Goal: Information Seeking & Learning: Learn about a topic

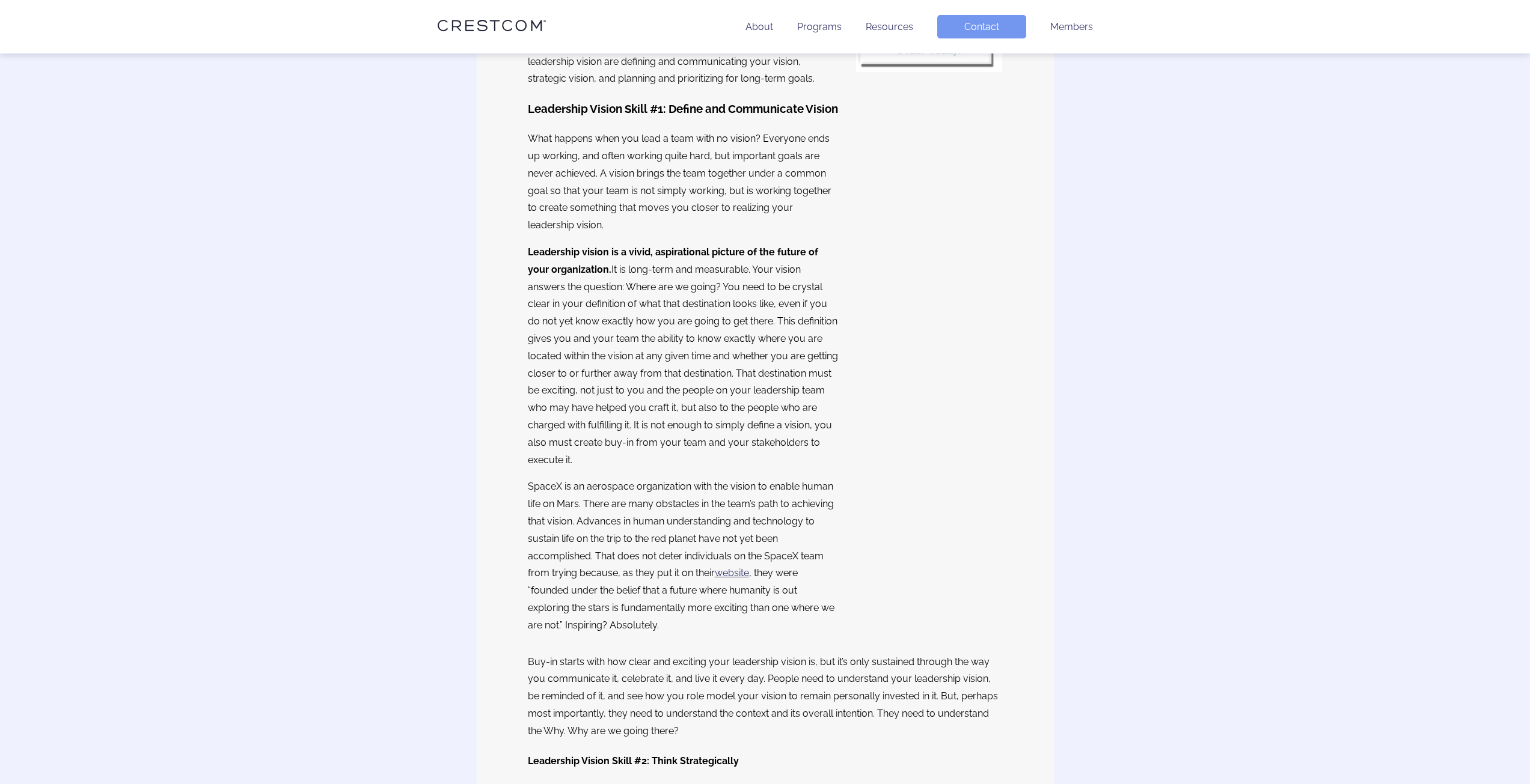
scroll to position [421, 0]
drag, startPoint x: 579, startPoint y: 285, endPoint x: 728, endPoint y: 295, distance: 149.3
click at [728, 295] on p "Leadership vision is a vivid, aspirational picture of the future of your organi…" at bounding box center [683, 356] width 311 height 225
click at [710, 322] on p "Leadership vision is a vivid, aspirational picture of the future of your organi…" at bounding box center [683, 356] width 311 height 225
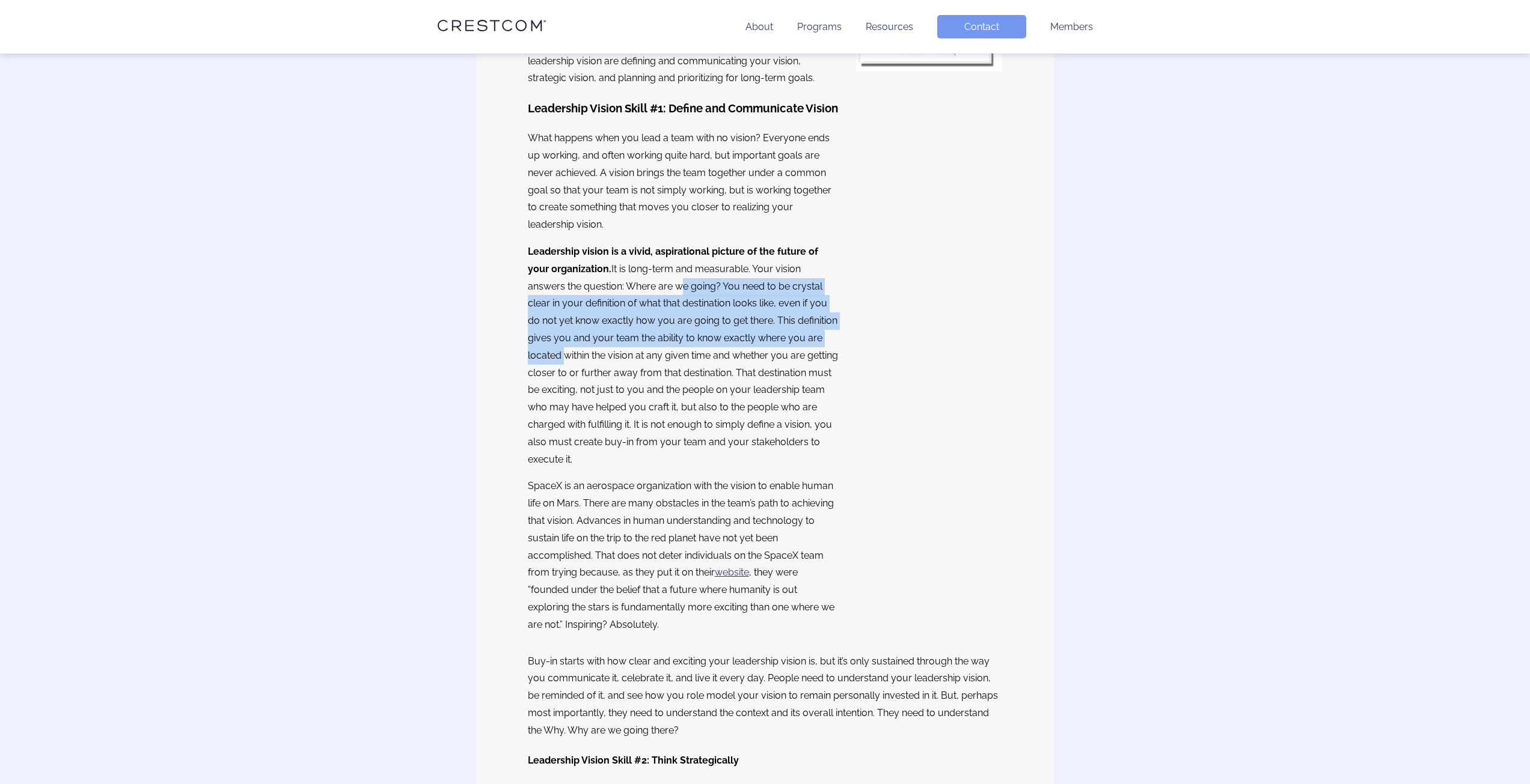
drag, startPoint x: 670, startPoint y: 313, endPoint x: 818, endPoint y: 365, distance: 156.9
click at [818, 365] on p "Leadership vision is a vivid, aspirational picture of the future of your organi…" at bounding box center [683, 356] width 311 height 225
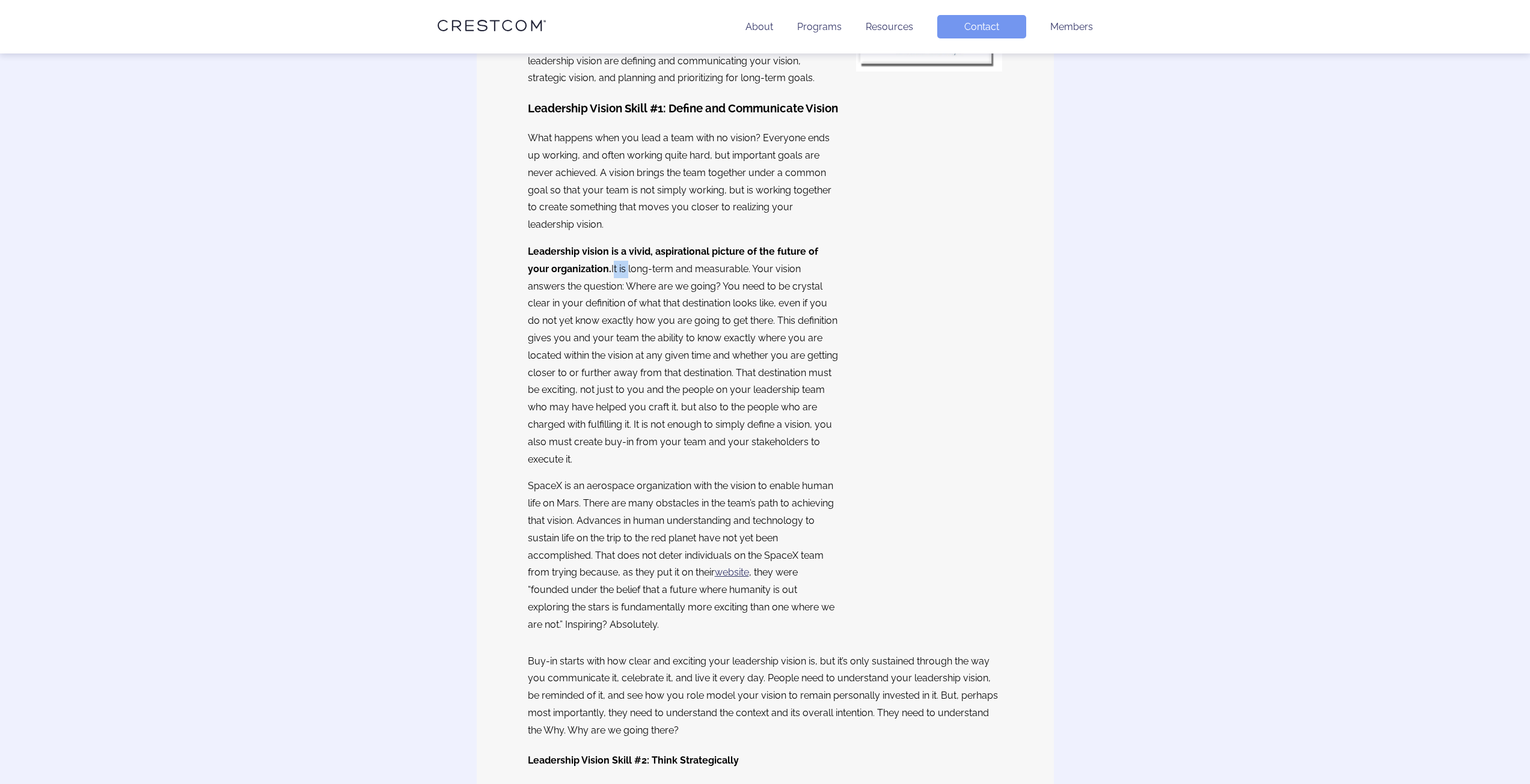
drag, startPoint x: 588, startPoint y: 284, endPoint x: 603, endPoint y: 284, distance: 15.0
click at [603, 284] on p "Leadership vision is a vivid, aspirational picture of the future of your organi…" at bounding box center [683, 356] width 311 height 225
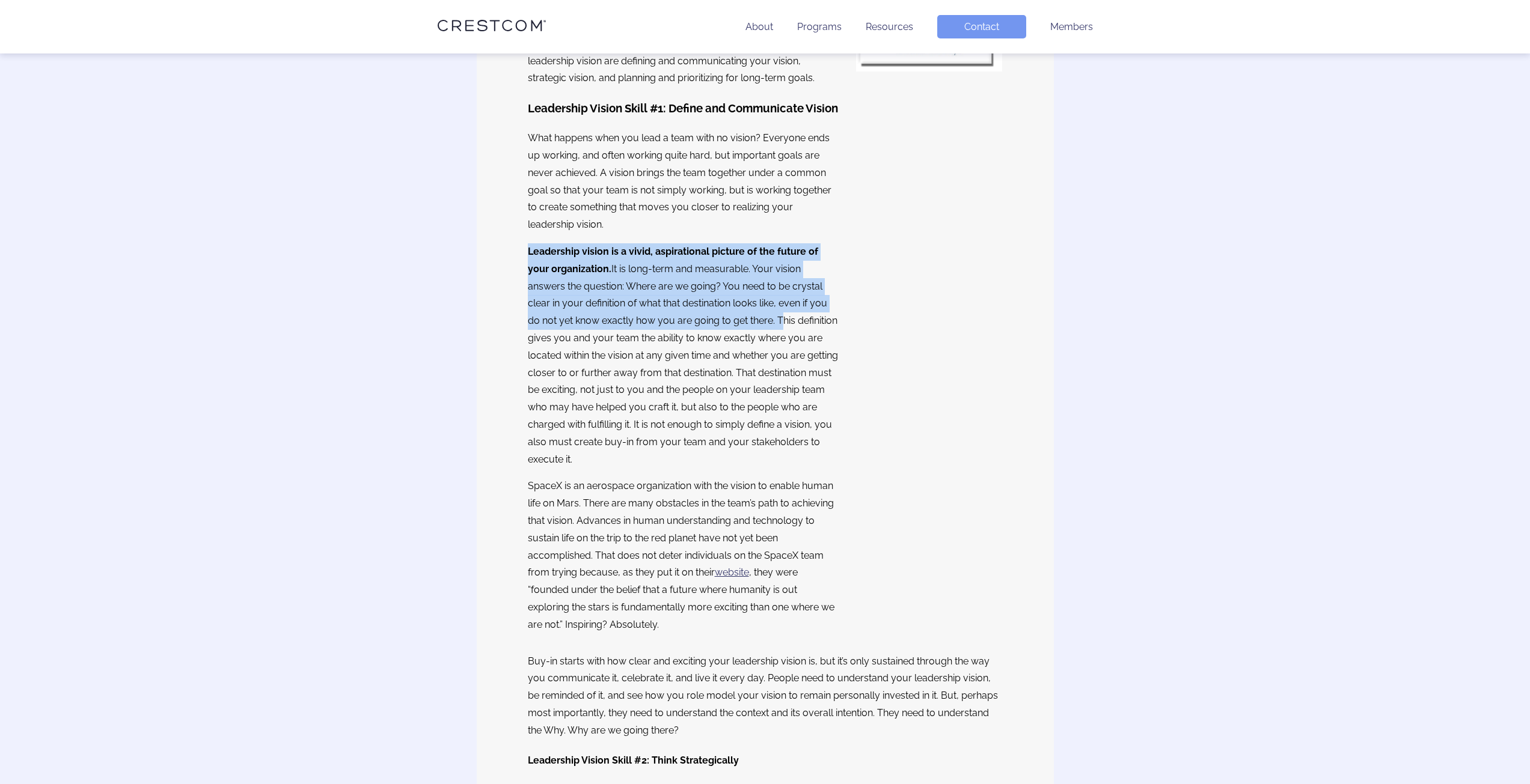
drag, startPoint x: 520, startPoint y: 264, endPoint x: 728, endPoint y: 345, distance: 223.2
copy p "Leadership vision is a vivid, aspirational picture of the future of your organi…"
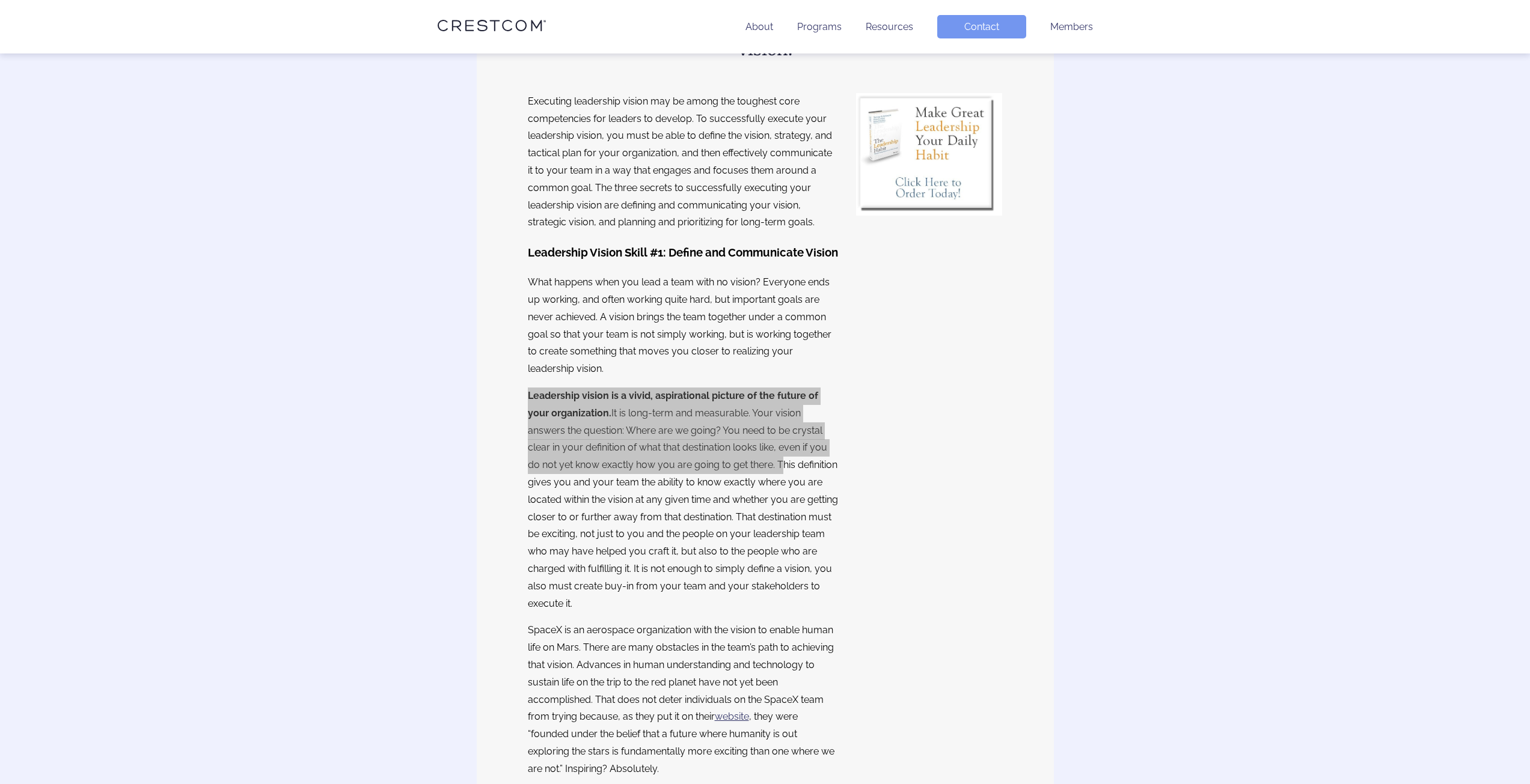
scroll to position [0, 0]
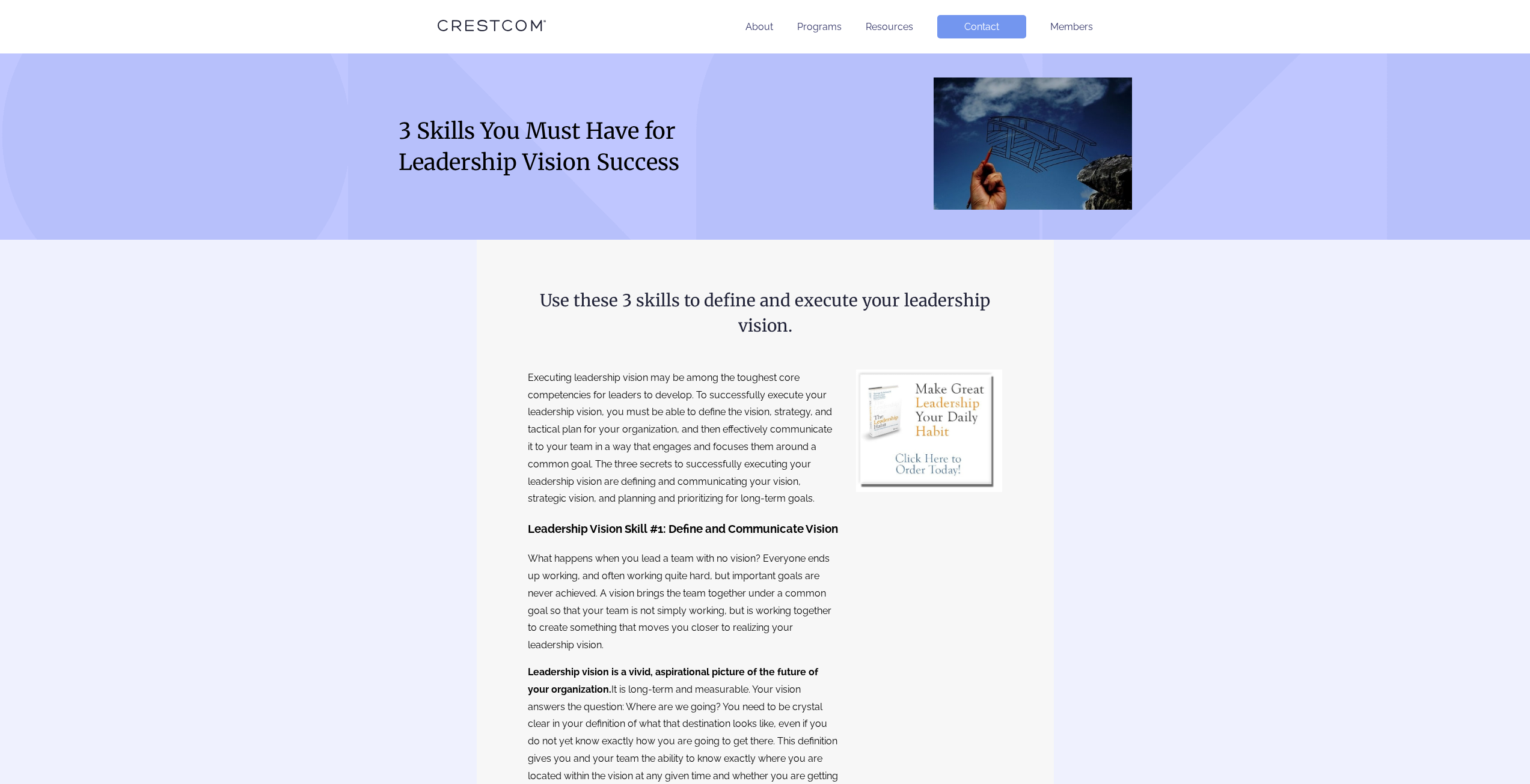
click at [659, 441] on p "Executing leadership vision may be among the toughest core competencies for lea…" at bounding box center [683, 438] width 311 height 138
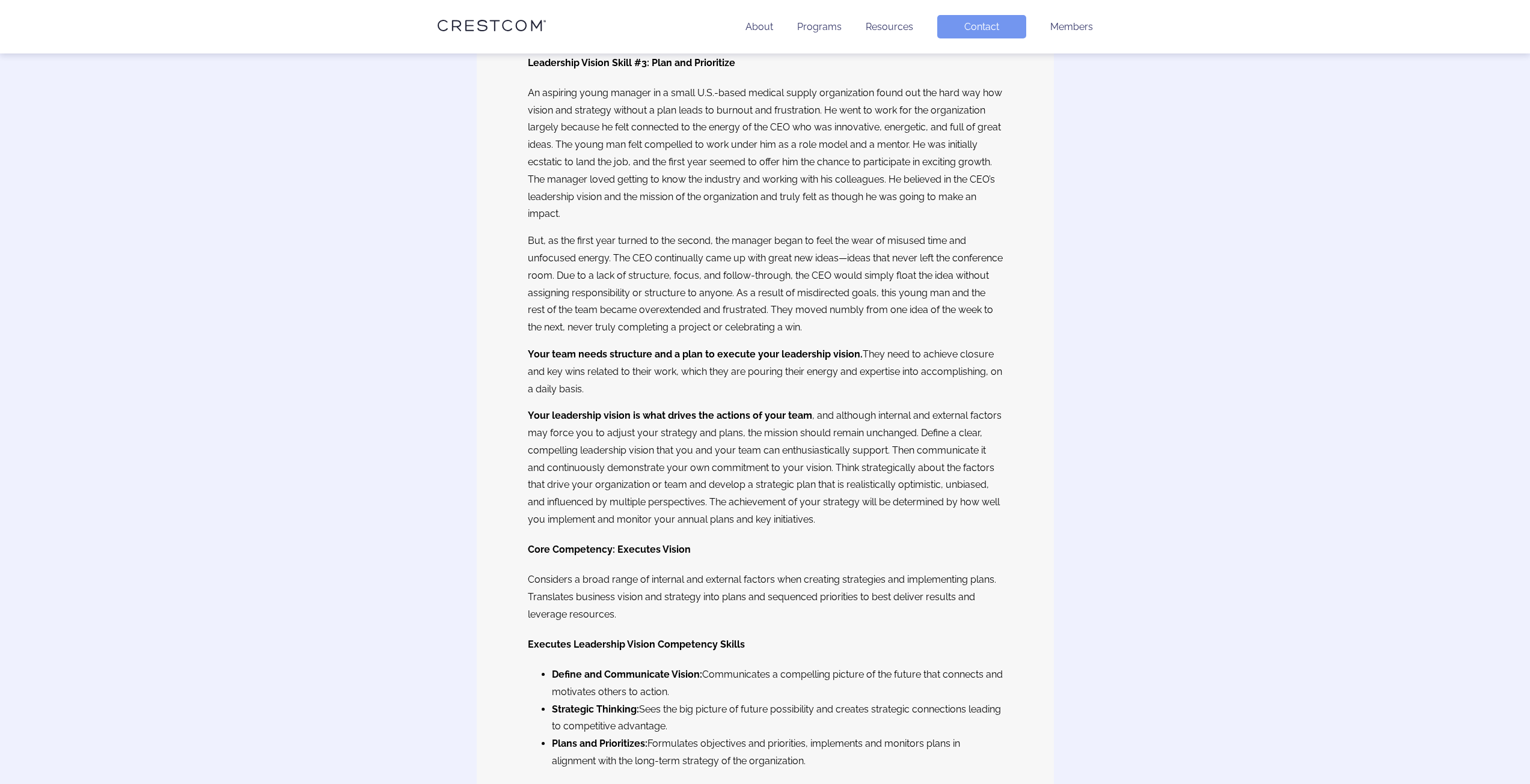
scroll to position [2224, 0]
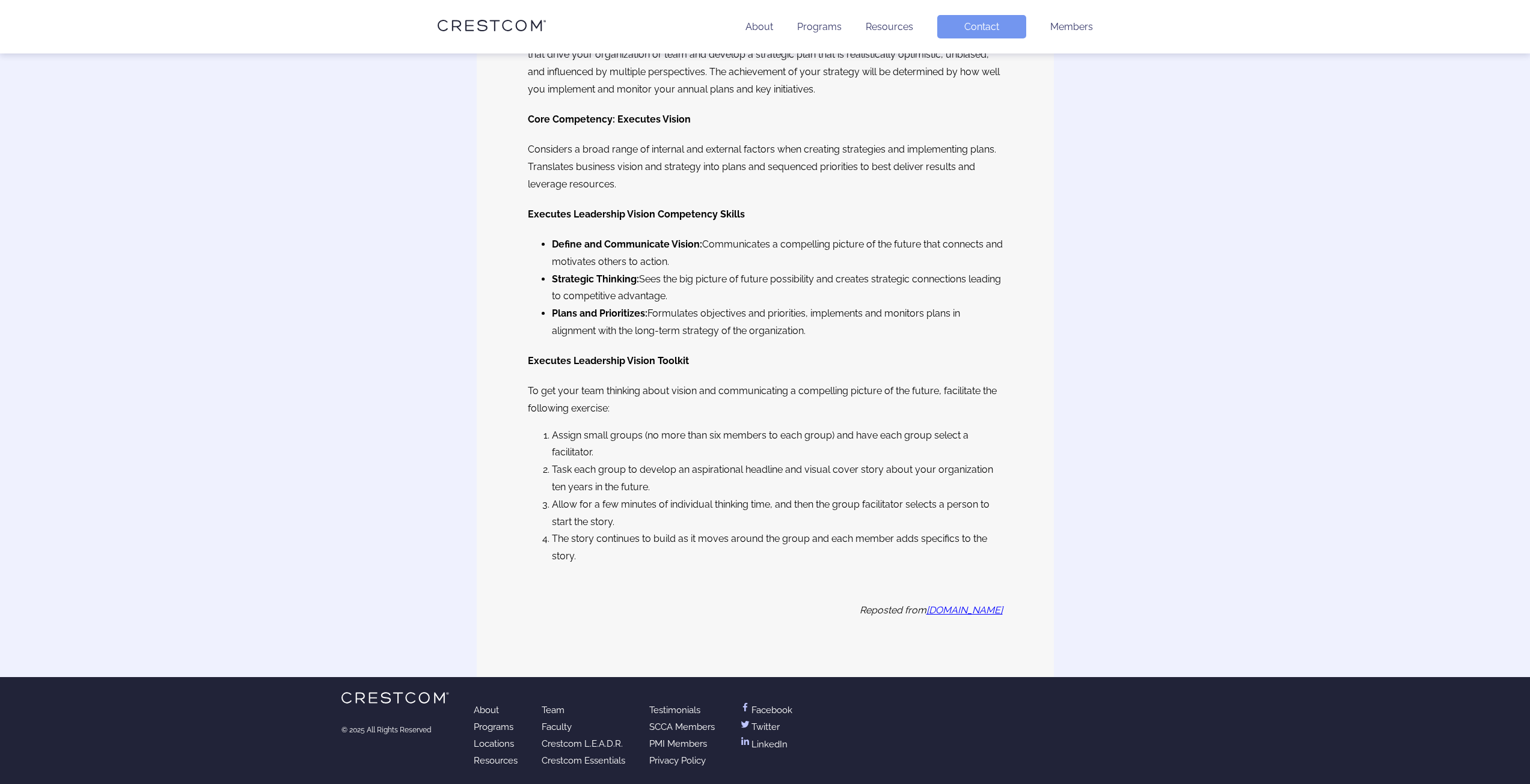
click at [934, 608] on link "[DOMAIN_NAME]" at bounding box center [964, 610] width 76 height 11
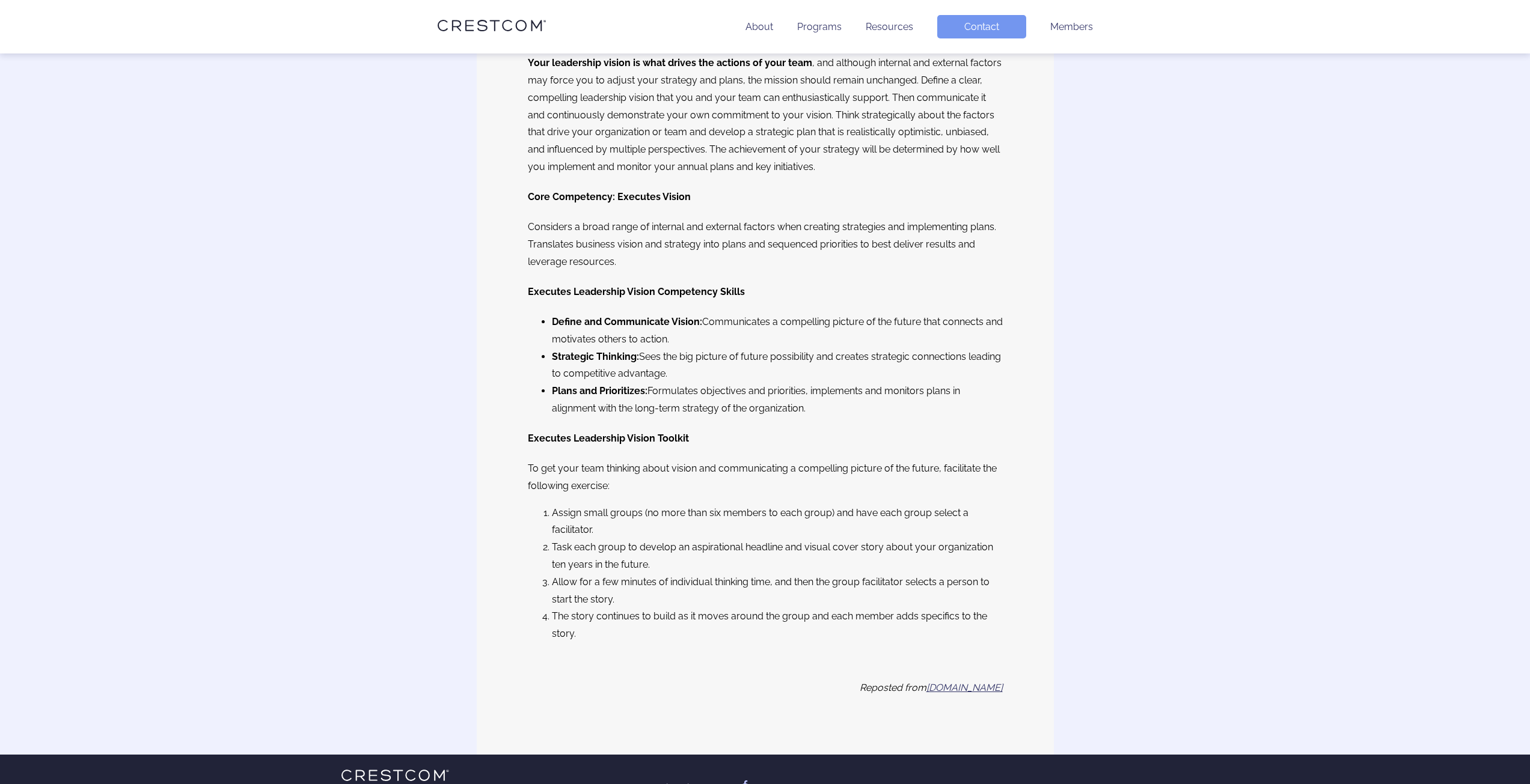
scroll to position [2224, 0]
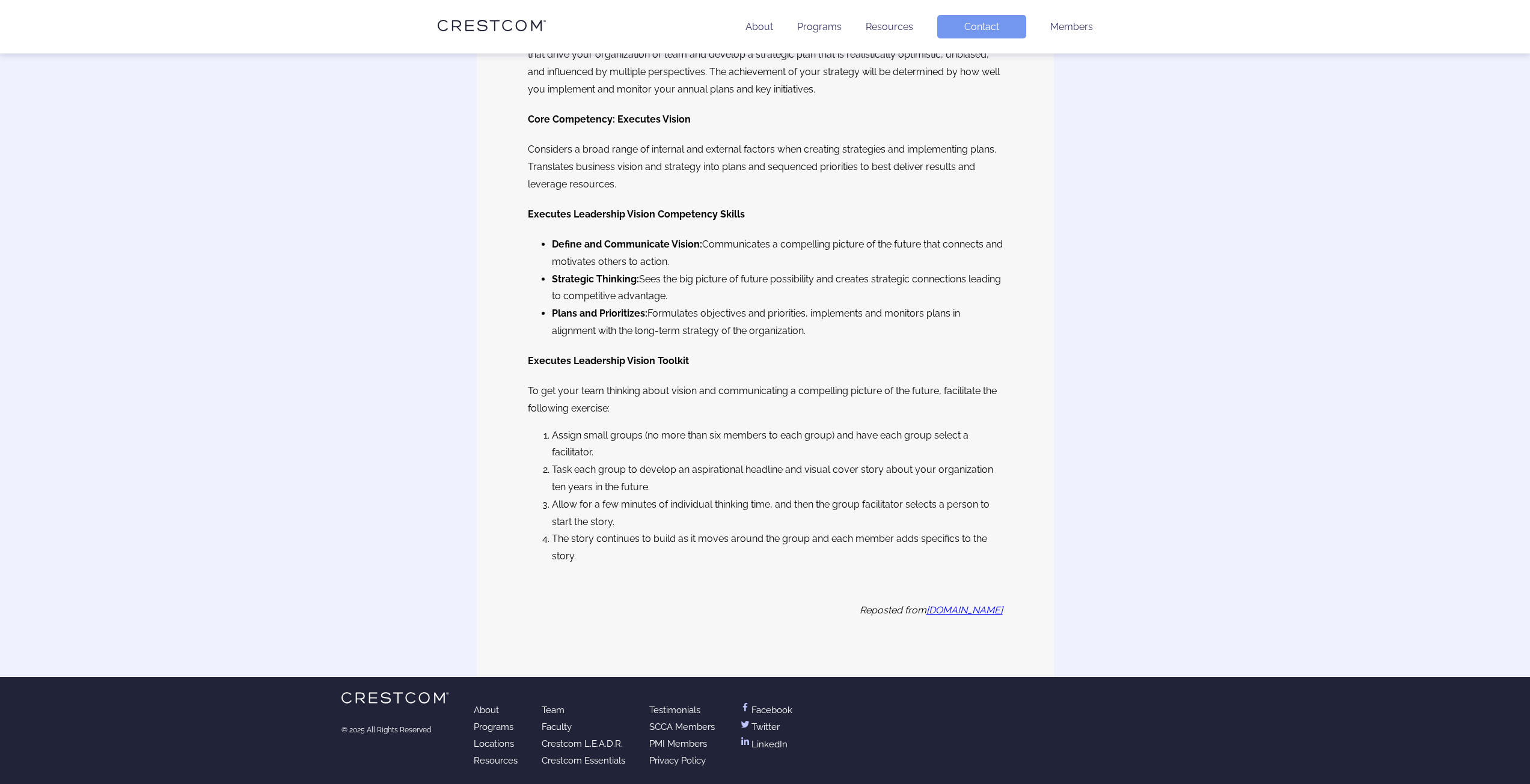
click at [937, 616] on link "[DOMAIN_NAME]" at bounding box center [964, 610] width 76 height 11
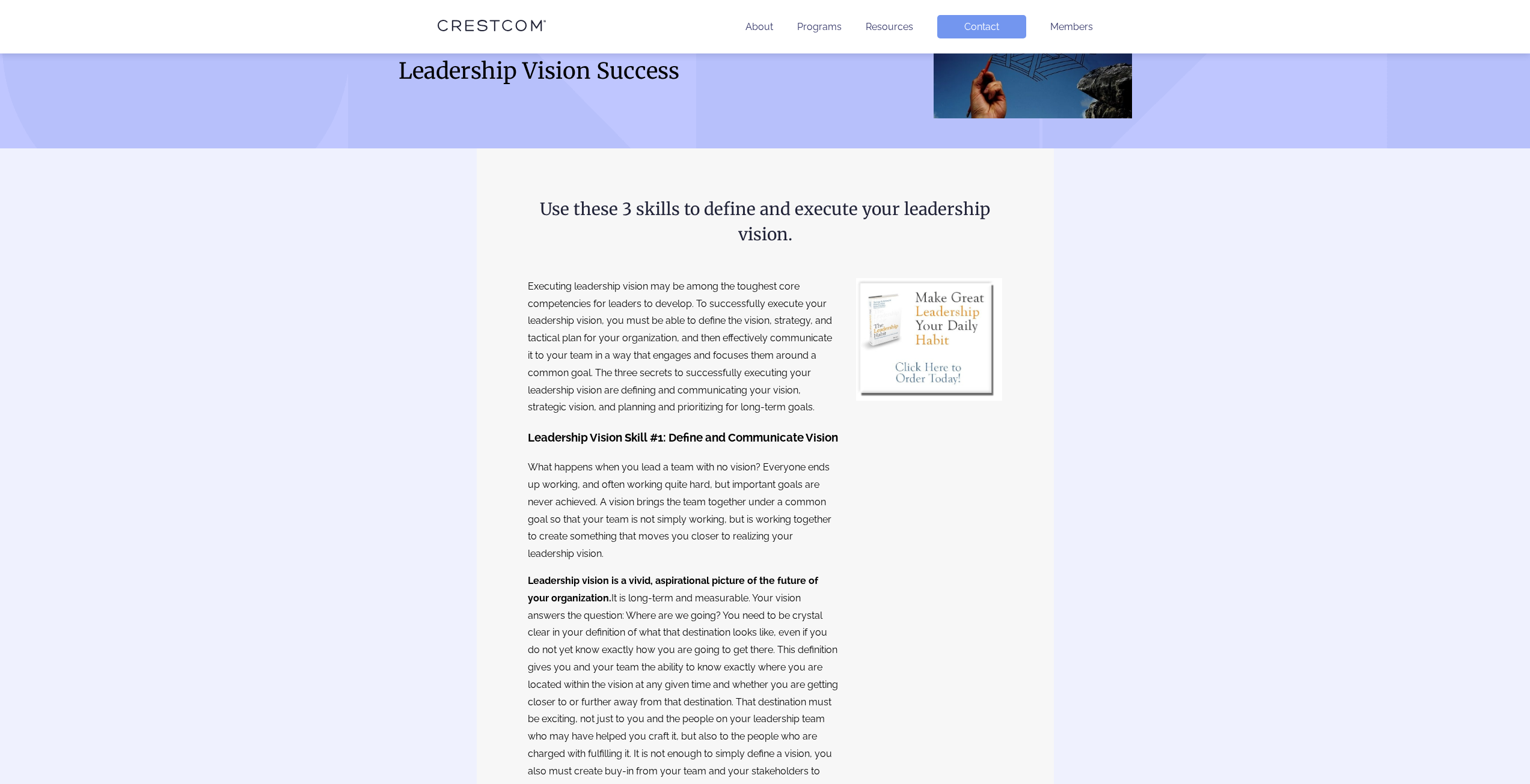
scroll to position [120, 0]
